Goal: Find specific page/section

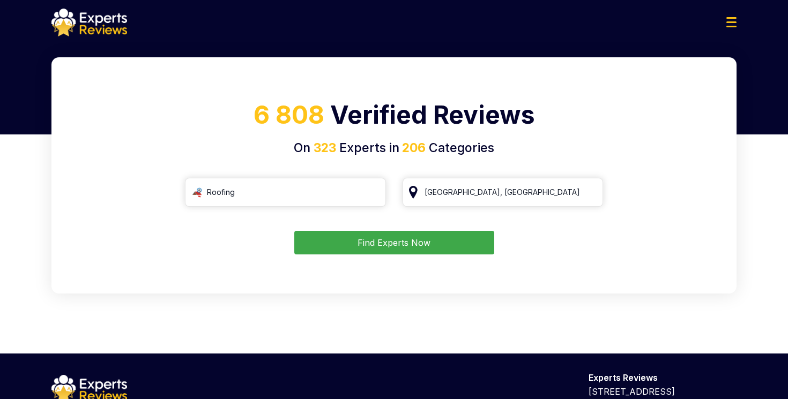
click at [390, 242] on button "Find Experts Now" at bounding box center [394, 243] width 200 height 24
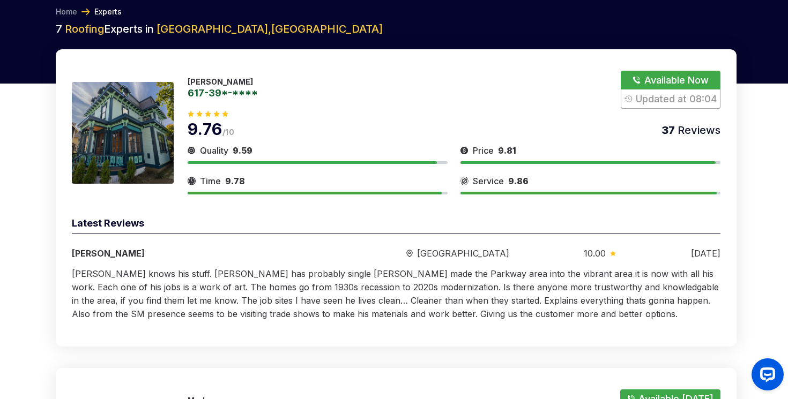
scroll to position [49, 0]
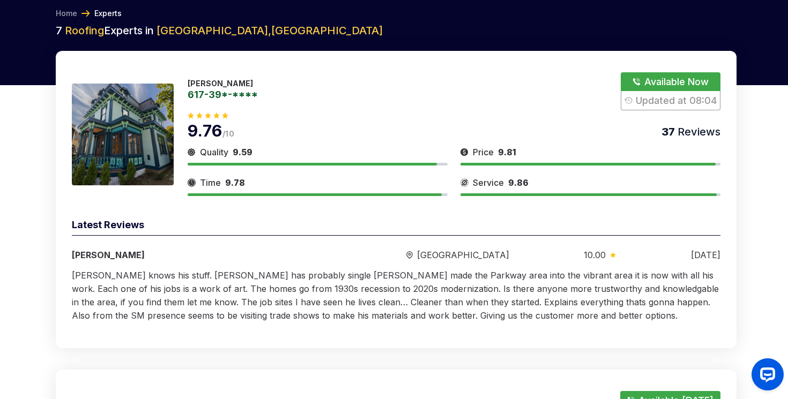
click at [156, 120] on img at bounding box center [123, 135] width 102 height 102
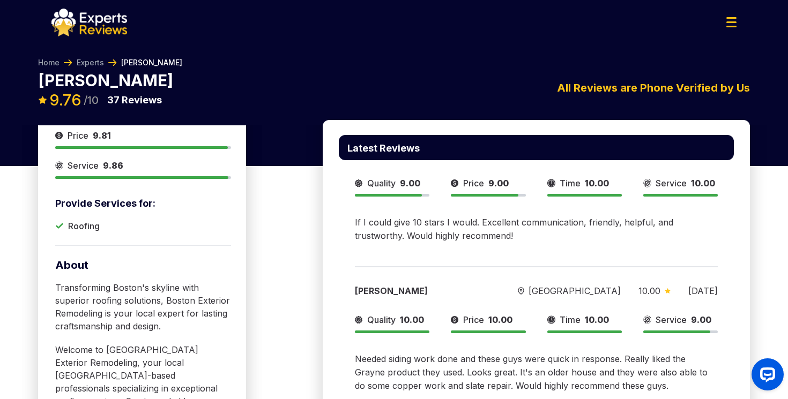
scroll to position [268, 0]
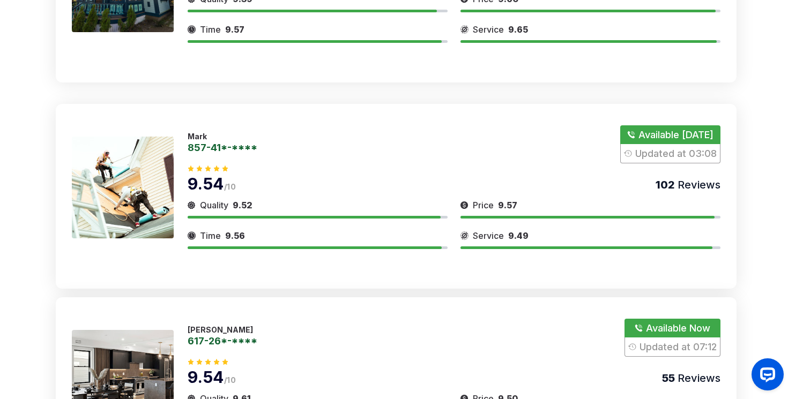
scroll to position [218, 0]
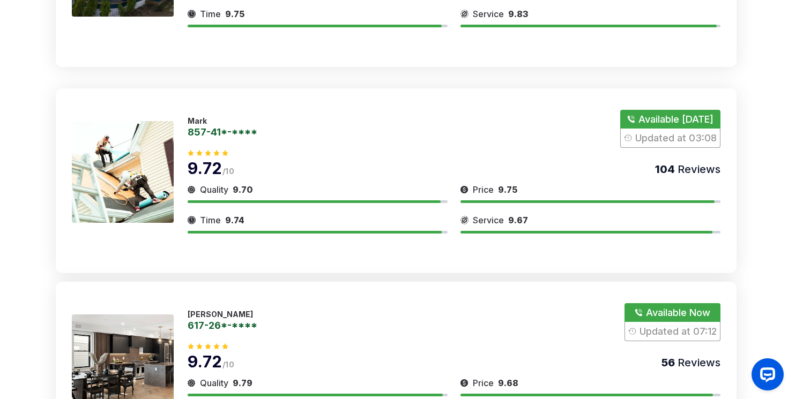
click at [122, 171] on img at bounding box center [123, 172] width 102 height 102
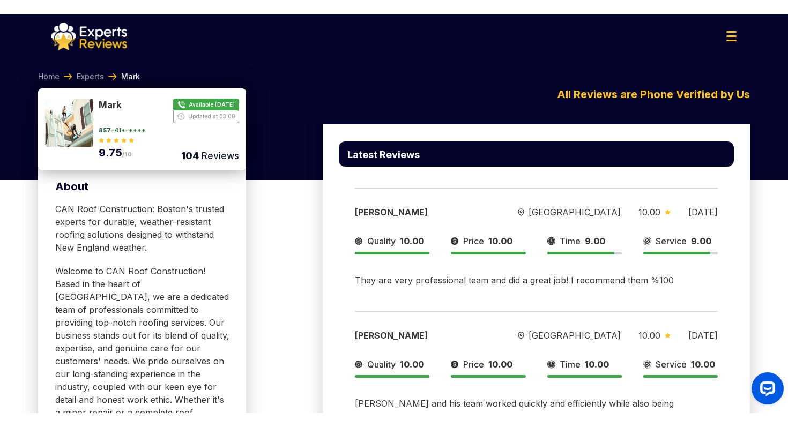
scroll to position [345, 0]
